Goal: Go to known website: Go to known website

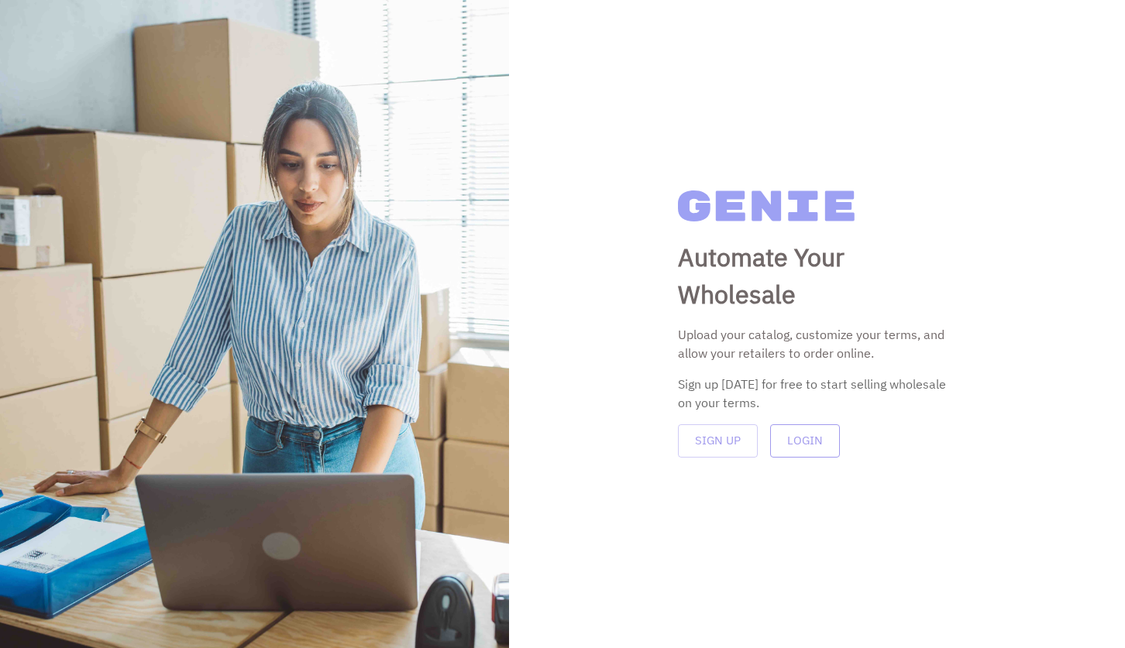
click at [792, 444] on button "Login" at bounding box center [805, 440] width 70 height 33
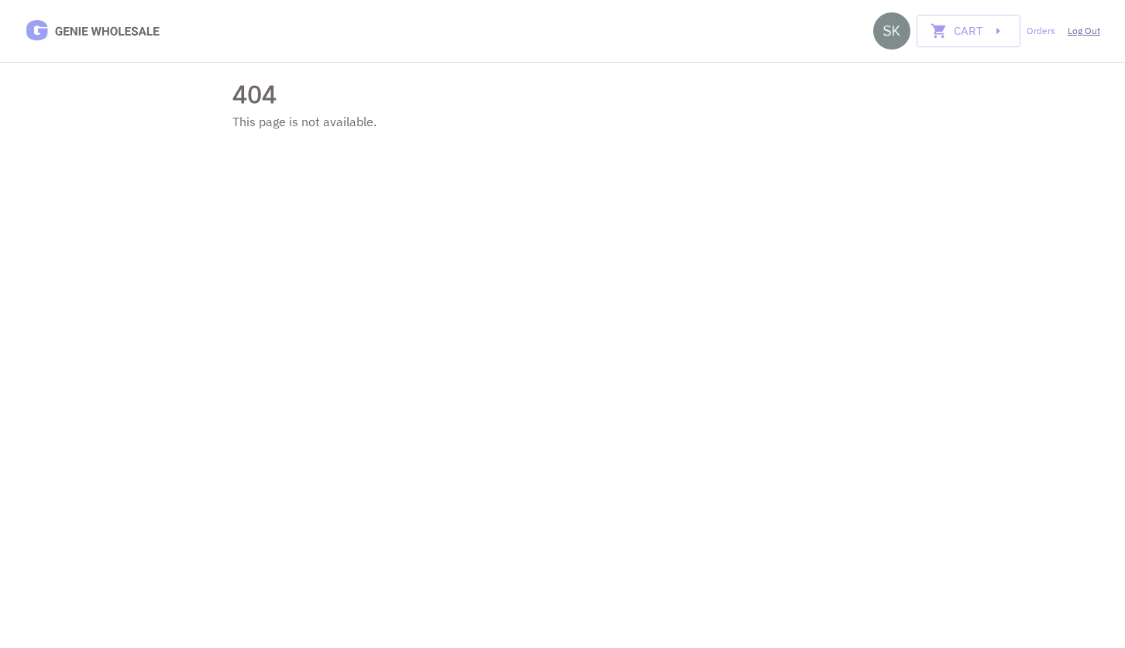
click at [1095, 29] on link "Log Out" at bounding box center [1083, 31] width 33 height 14
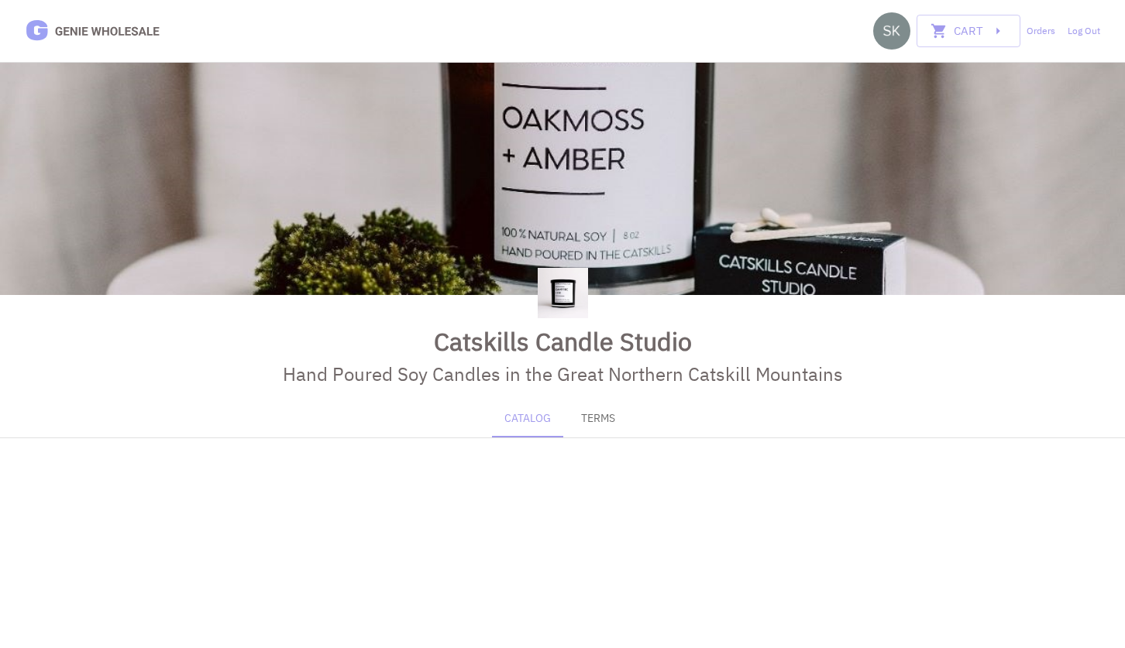
click at [1095, 29] on link "Log Out" at bounding box center [1083, 31] width 33 height 14
